Goal: Information Seeking & Learning: Learn about a topic

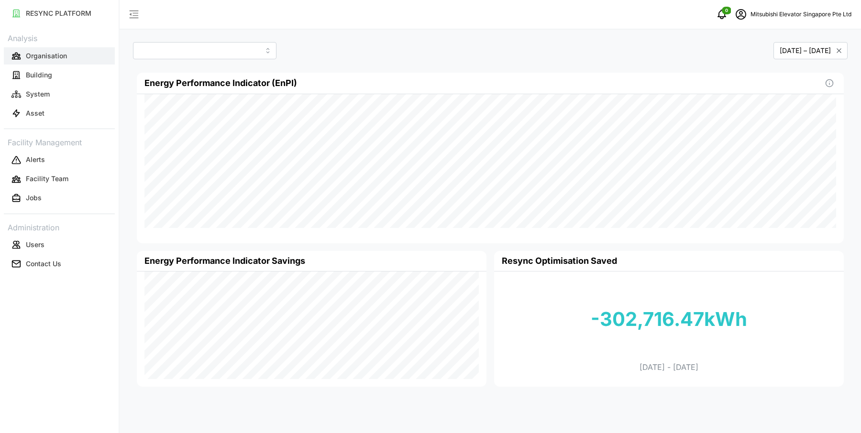
click at [60, 61] on button "Organisation" at bounding box center [59, 55] width 111 height 17
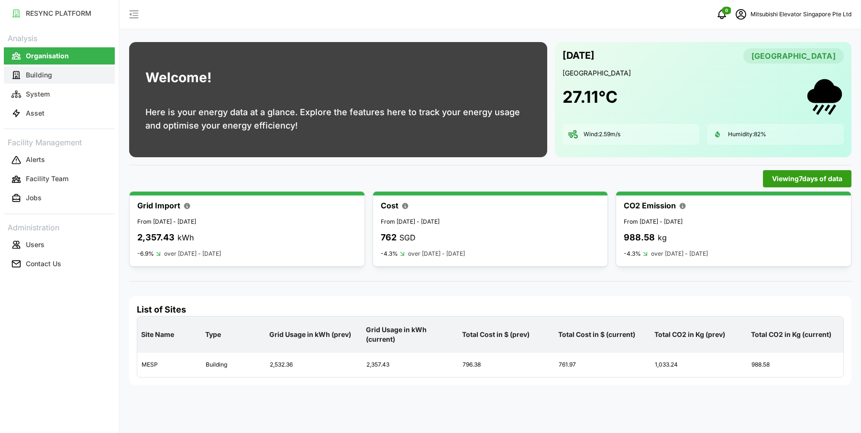
click at [74, 77] on button "Building" at bounding box center [59, 74] width 111 height 17
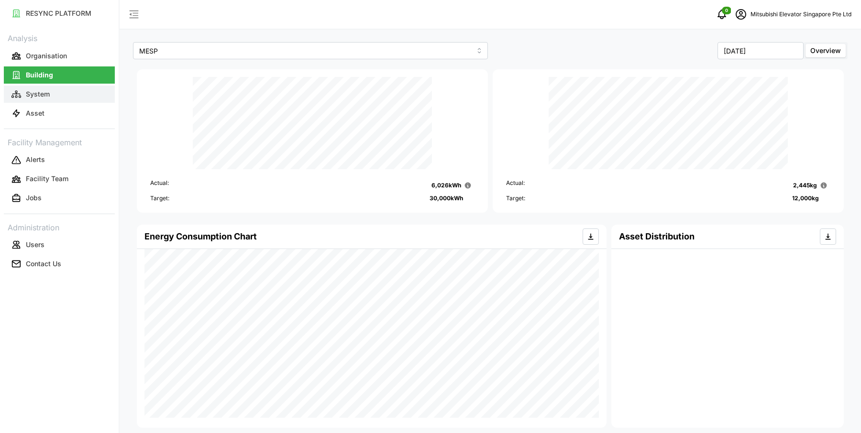
click at [82, 88] on button "System" at bounding box center [59, 94] width 111 height 17
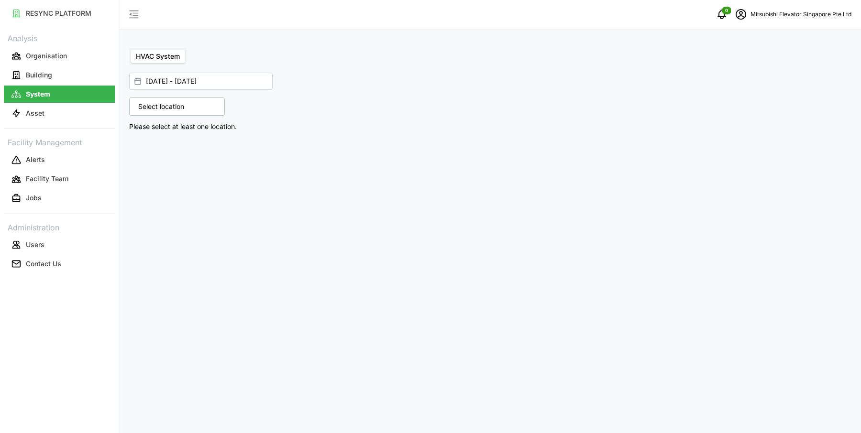
click at [145, 105] on p "Select location" at bounding box center [160, 107] width 55 height 10
click at [138, 146] on icon at bounding box center [142, 148] width 8 height 8
click at [162, 160] on span "Select Level 01" at bounding box center [161, 163] width 6 height 6
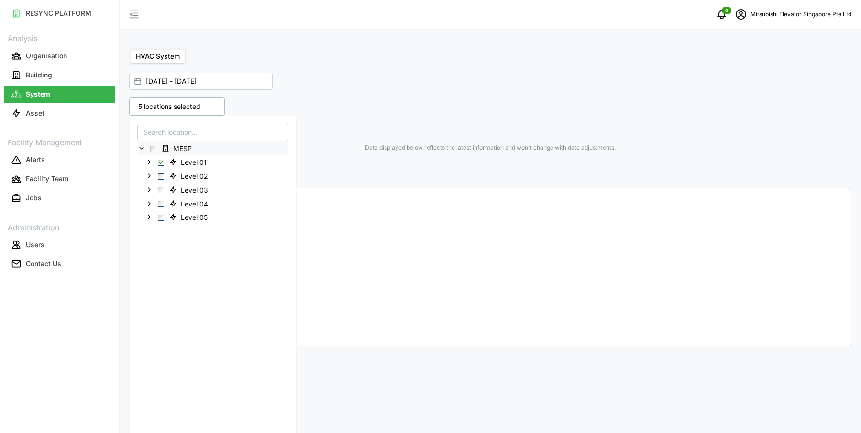
click at [449, 95] on div "5 locations selected MESP Level 01 Level 02 Level 03 Level 04 Level 05" at bounding box center [307, 107] width 365 height 26
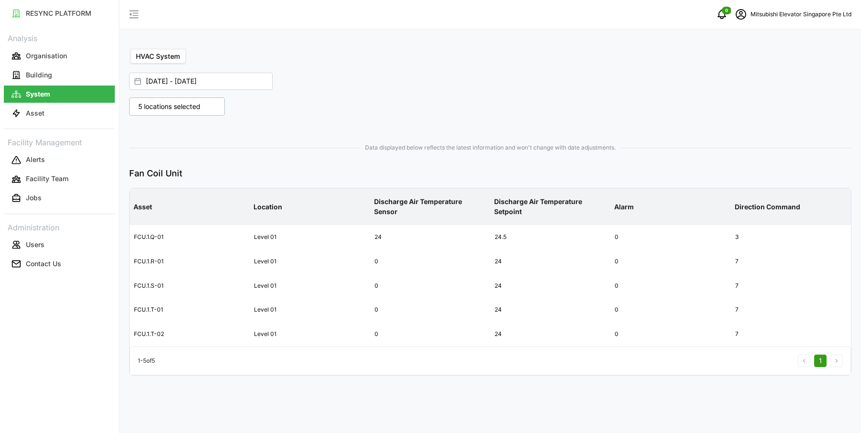
click at [201, 111] on div "5 locations selected" at bounding box center [177, 107] width 96 height 18
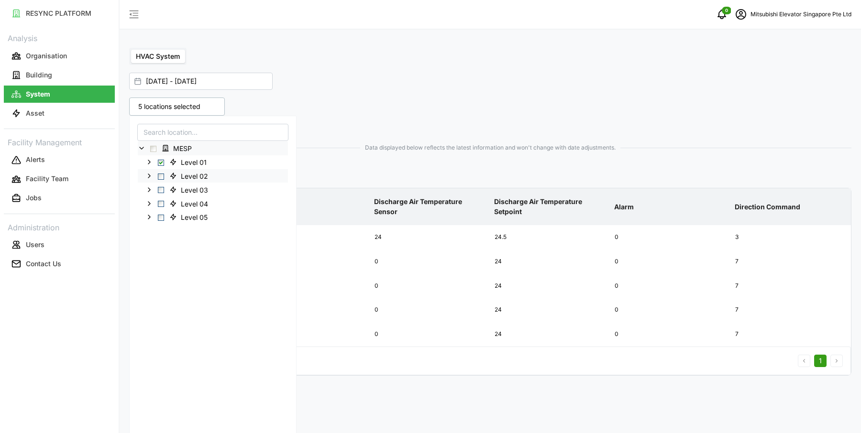
click at [161, 177] on span "Select Level 02" at bounding box center [161, 177] width 6 height 6
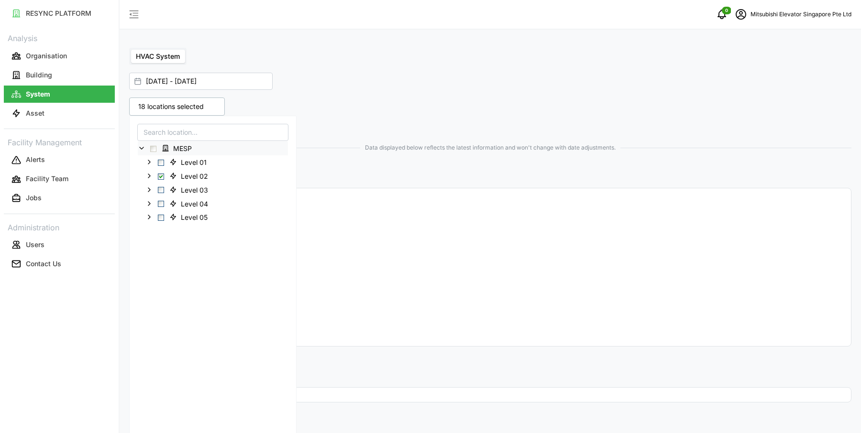
click at [362, 43] on div "HVAC System 01 Sep 2025 - 17 Sep 2025 18 locations selected MESP Level 01 Level…" at bounding box center [490, 216] width 741 height 433
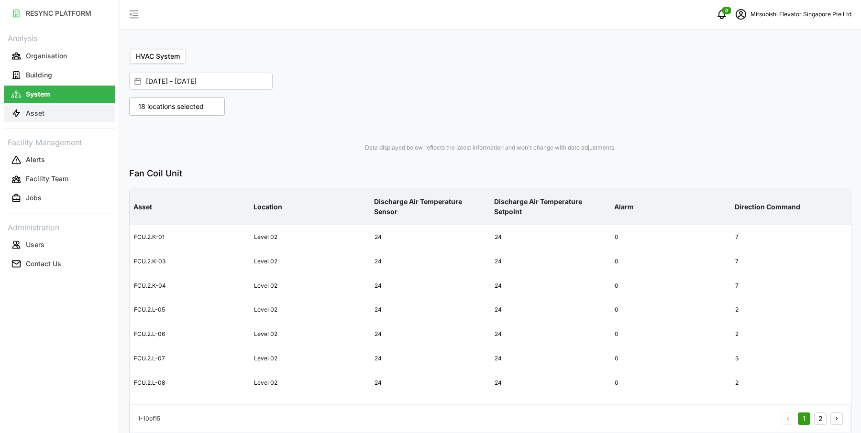
click at [79, 109] on button "Asset" at bounding box center [59, 113] width 111 height 17
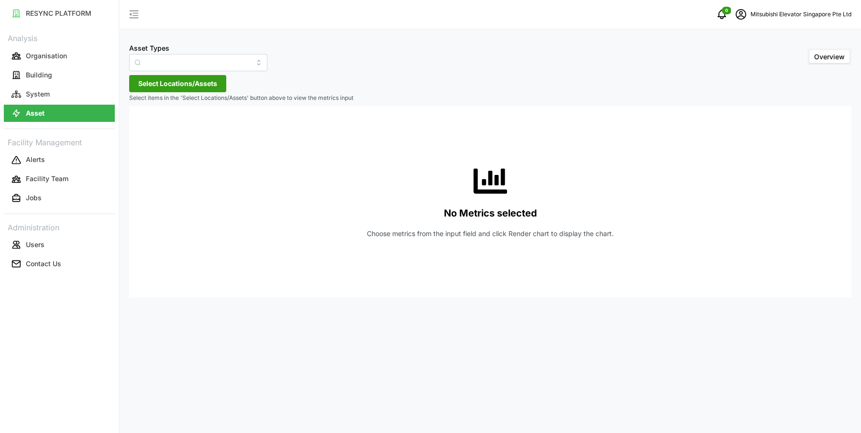
type input "Electrical Meter"
click at [99, 58] on button "Organisation" at bounding box center [59, 55] width 111 height 17
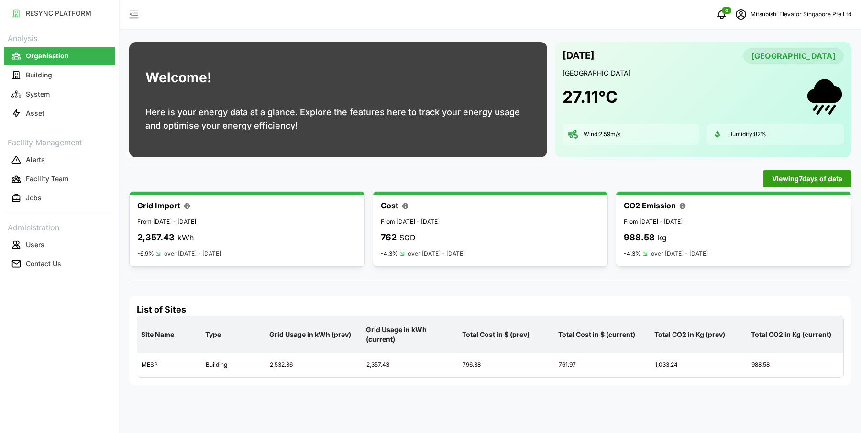
click at [819, 11] on p "Mitsubishi Elevator Singapore Pte Ltd" at bounding box center [800, 14] width 101 height 9
click at [777, 78] on button "Logout" at bounding box center [791, 72] width 91 height 17
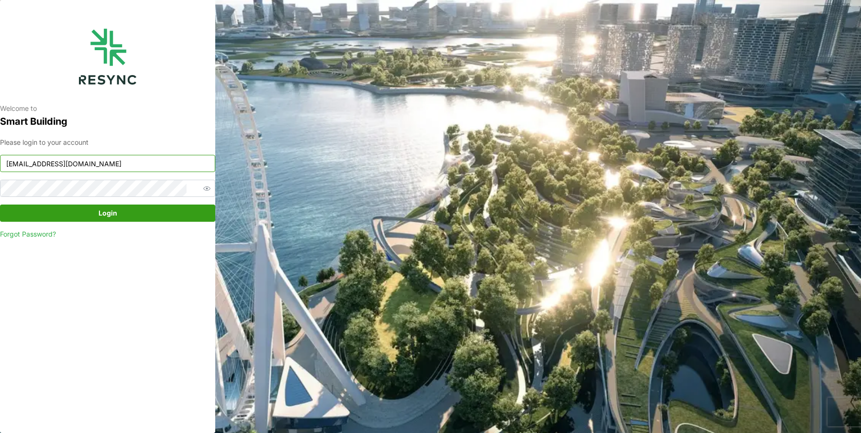
click at [87, 161] on input "mesp_display@resynctech.com" at bounding box center [107, 163] width 215 height 17
type input "continental_display@resynctech.com"
click at [116, 215] on span "Login" at bounding box center [107, 213] width 19 height 16
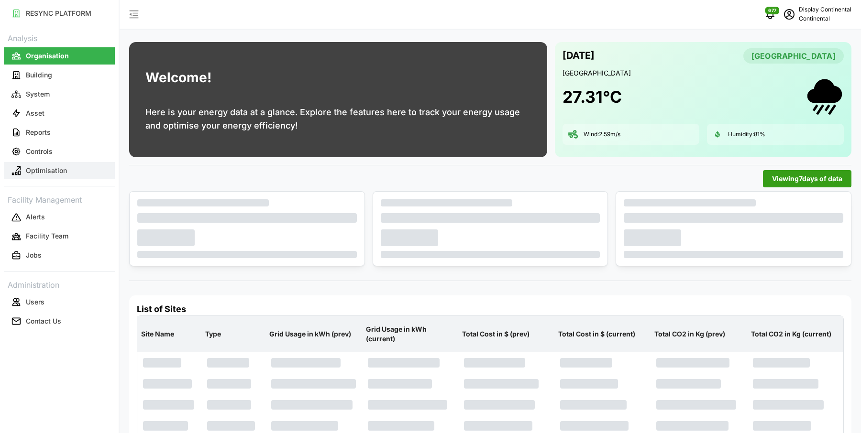
click at [43, 170] on p "Optimisation" at bounding box center [46, 171] width 41 height 10
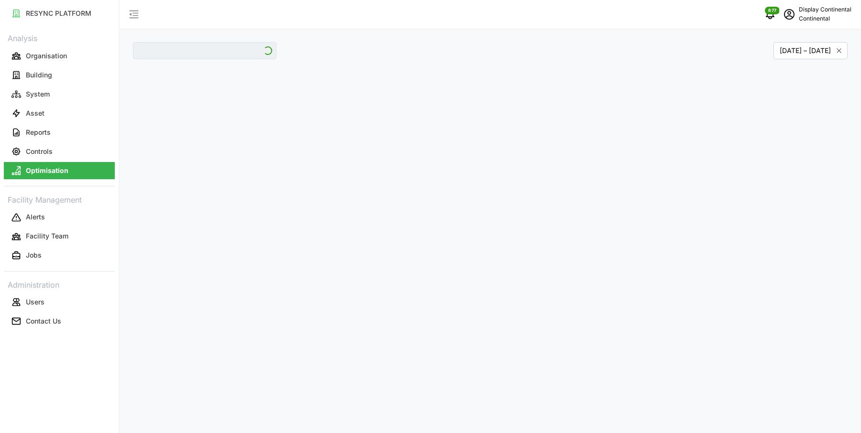
type input "CA1"
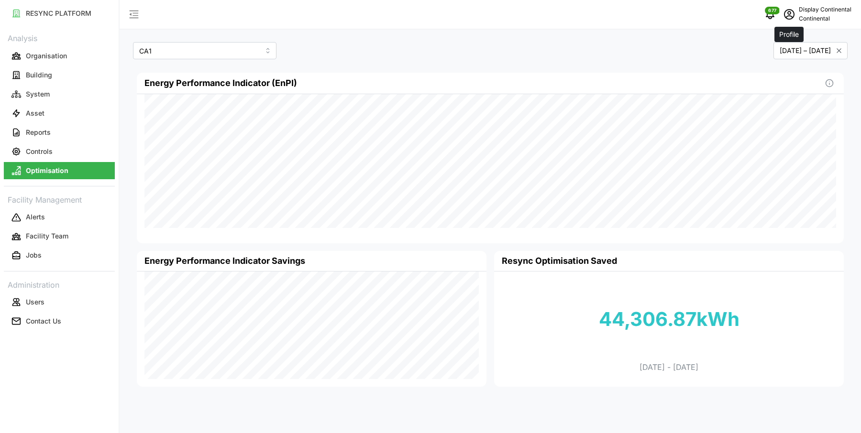
click at [791, 14] on icon "schedule" at bounding box center [788, 14] width 11 height 11
click at [788, 78] on button "Logout" at bounding box center [810, 72] width 91 height 17
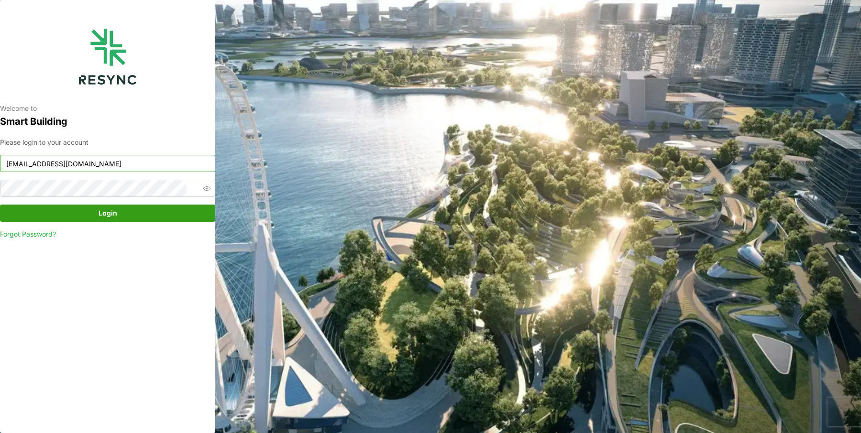
click at [64, 168] on input "continental_display@resynctech.com" at bounding box center [107, 163] width 215 height 17
type input "mandai_display@resynctech.com"
click at [80, 216] on span "Login" at bounding box center [107, 213] width 197 height 16
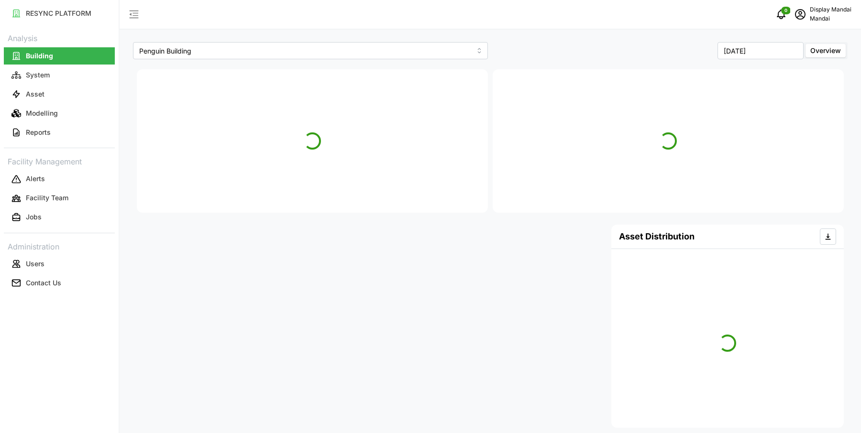
click at [810, 10] on p "Display Mandai" at bounding box center [831, 9] width 42 height 9
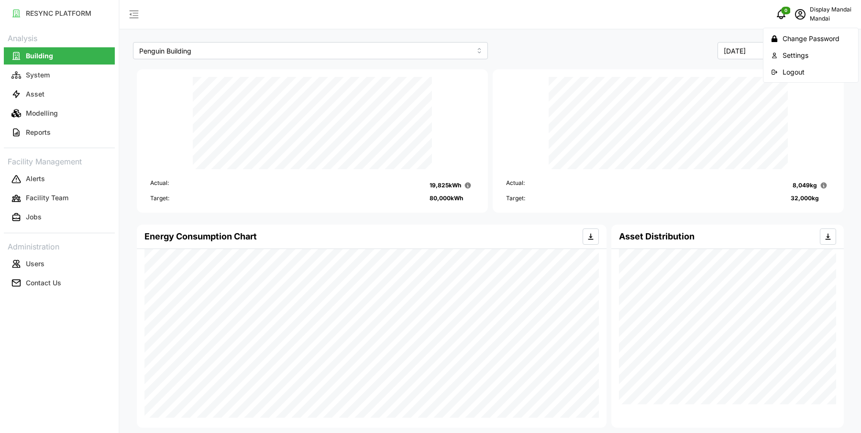
click at [783, 68] on div "Logout" at bounding box center [816, 72] width 68 height 11
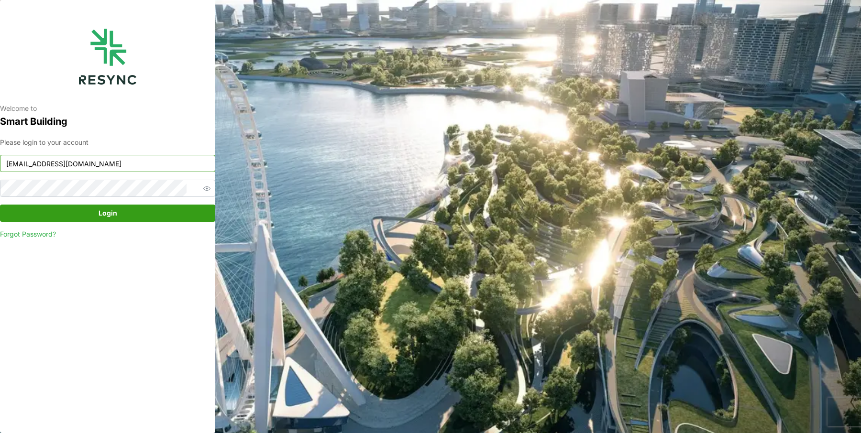
click at [64, 166] on input "mandai_display@resynctech.com" at bounding box center [107, 163] width 215 height 17
type input "mandai_internal@resynctech.com"
click at [96, 208] on span "Login" at bounding box center [107, 213] width 197 height 16
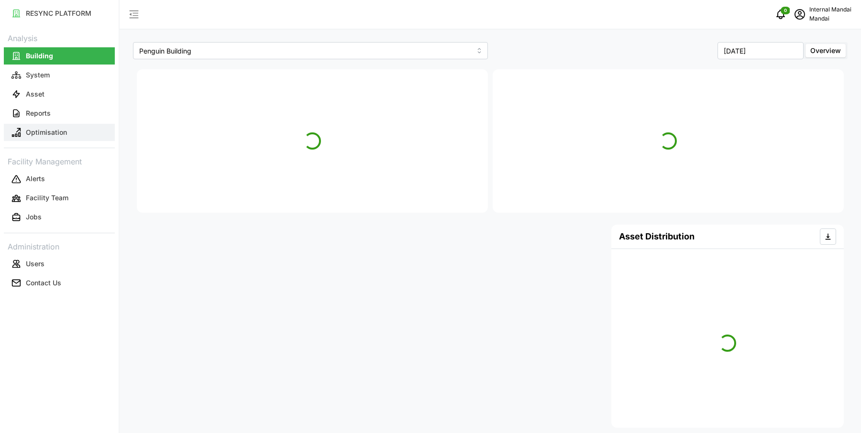
click at [58, 130] on p "Optimisation" at bounding box center [46, 133] width 41 height 10
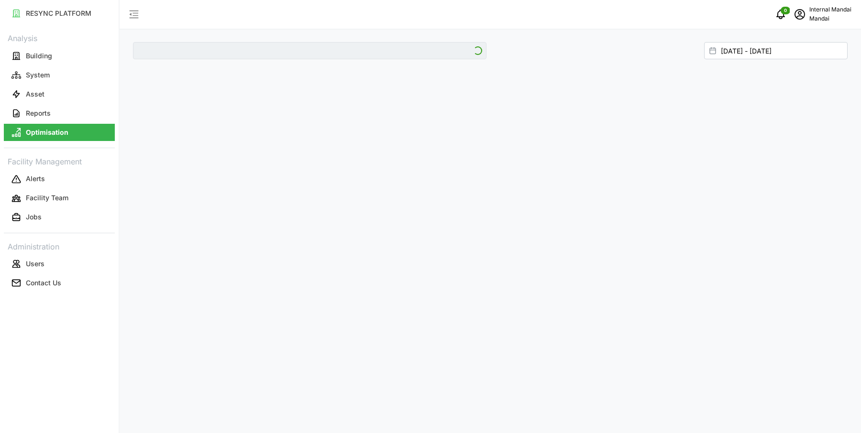
type input "Penguin Building"
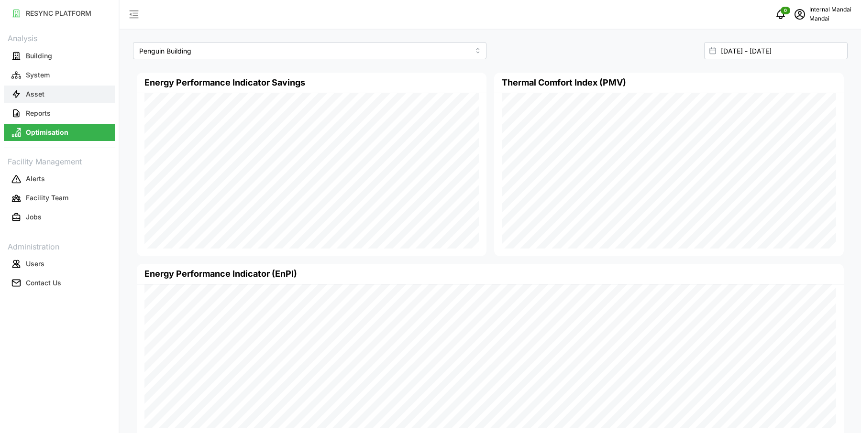
click at [43, 89] on p "Asset" at bounding box center [35, 94] width 19 height 10
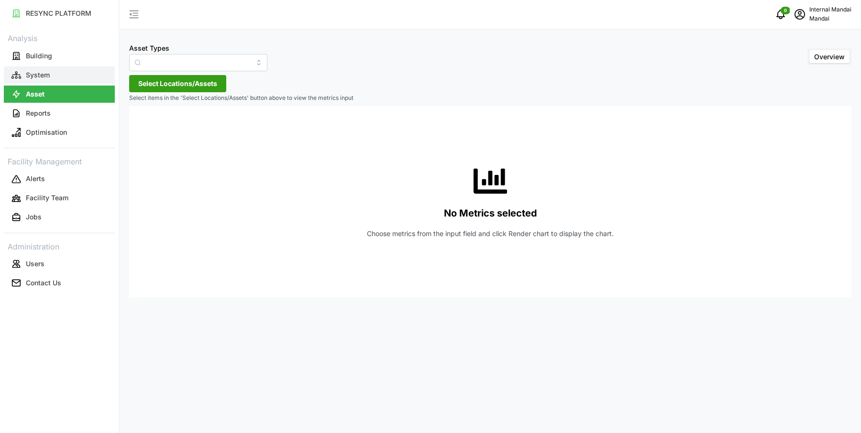
type input "Air Handling Unit"
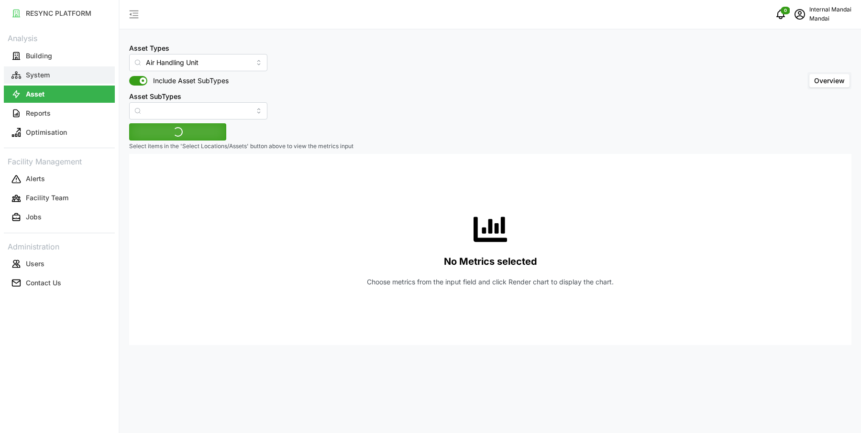
click at [44, 69] on button "System" at bounding box center [59, 74] width 111 height 17
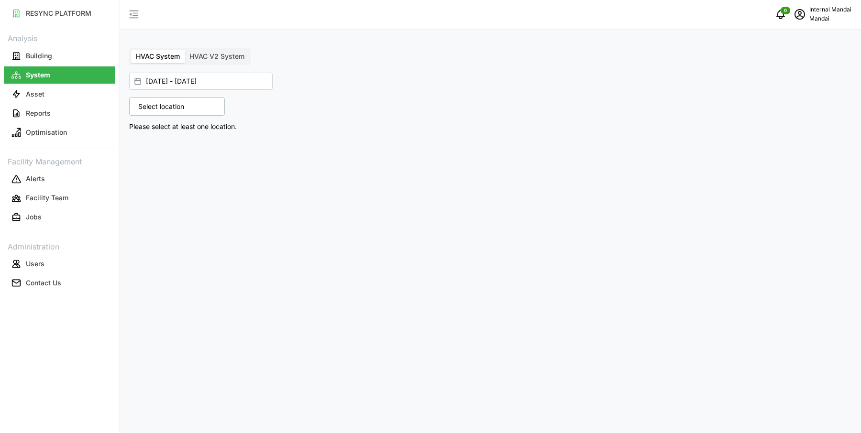
click at [219, 55] on span "HVAC V2 System" at bounding box center [216, 56] width 55 height 8
click at [185, 50] on input "HVAC V2 System" at bounding box center [185, 50] width 0 height 0
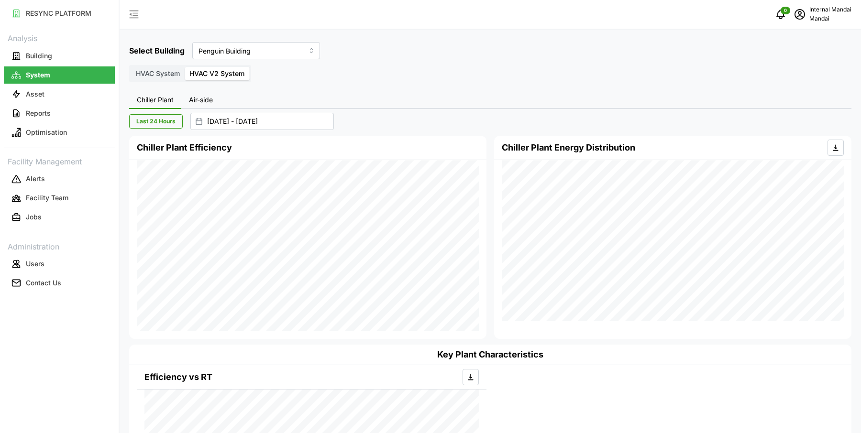
click at [191, 98] on span "Air-side" at bounding box center [201, 100] width 24 height 7
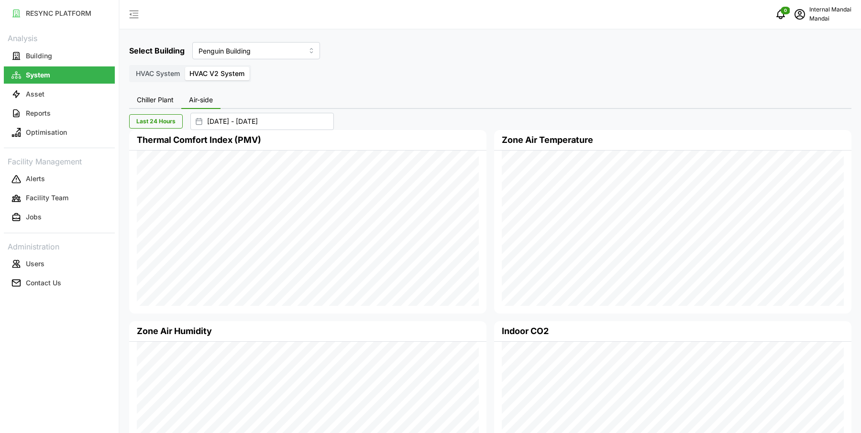
click at [147, 100] on span "Chiller Plant" at bounding box center [155, 100] width 37 height 7
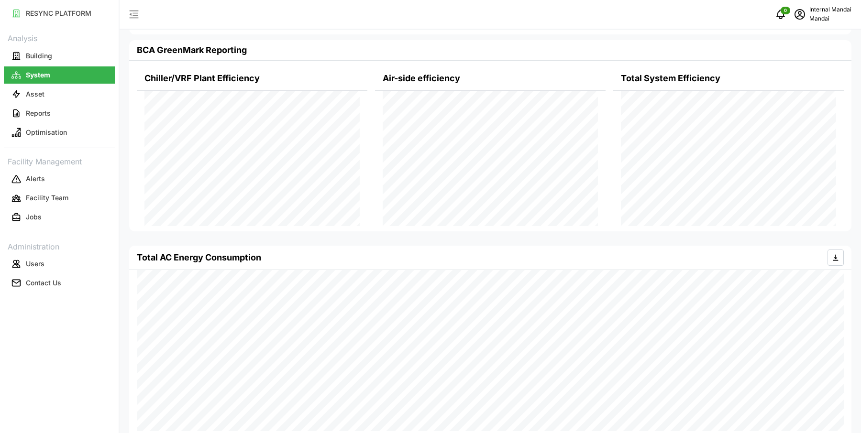
scroll to position [948, 0]
